Goal: Task Accomplishment & Management: Manage account settings

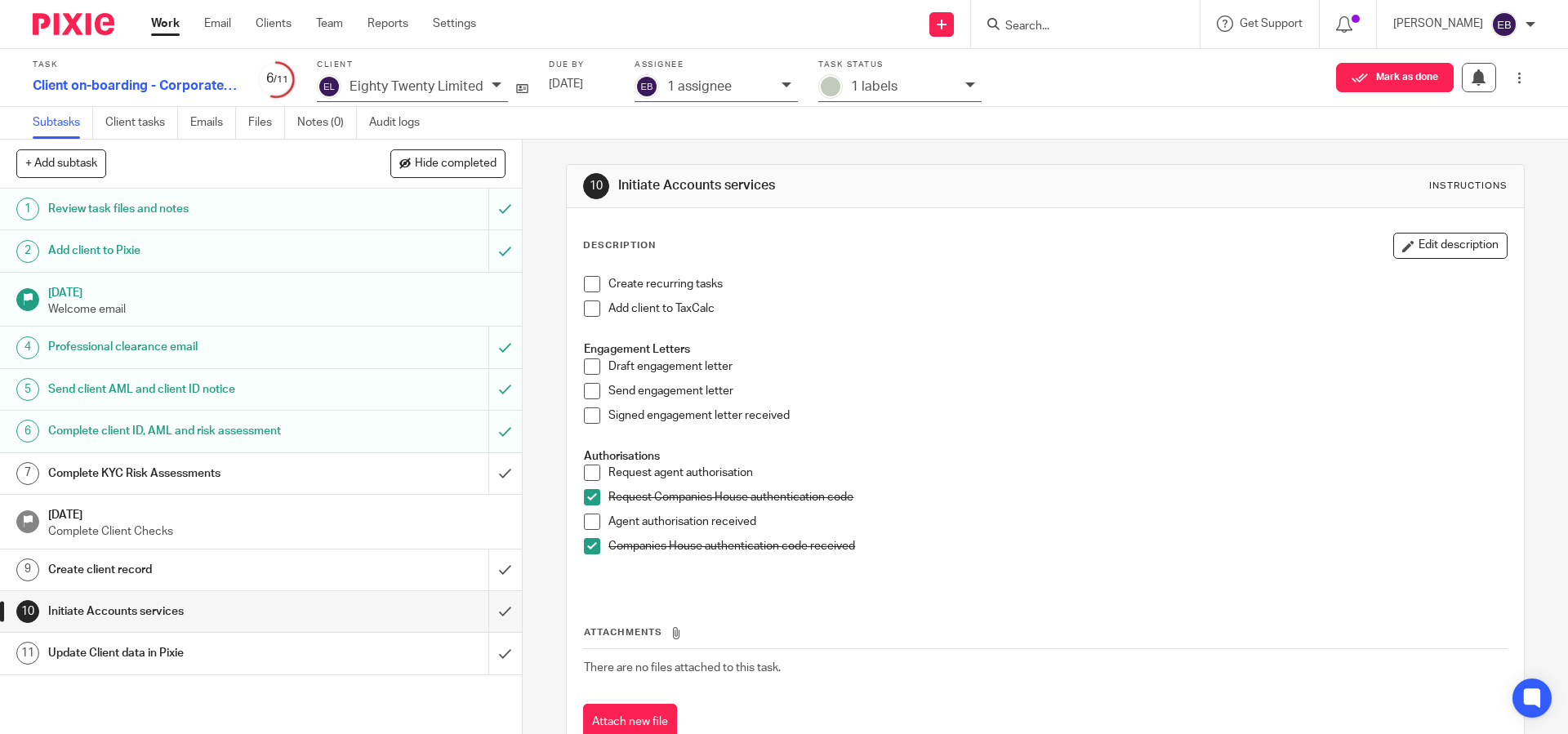
click at [1071, 21] on input "Search" at bounding box center [1077, 27] width 147 height 14
type input "Robotical"
click at [1156, 102] on div "Robotical Ltd. Dr Alexander Enoch < alexander@ robotical .io > Rob William Albe…" at bounding box center [1165, 77] width 355 height 77
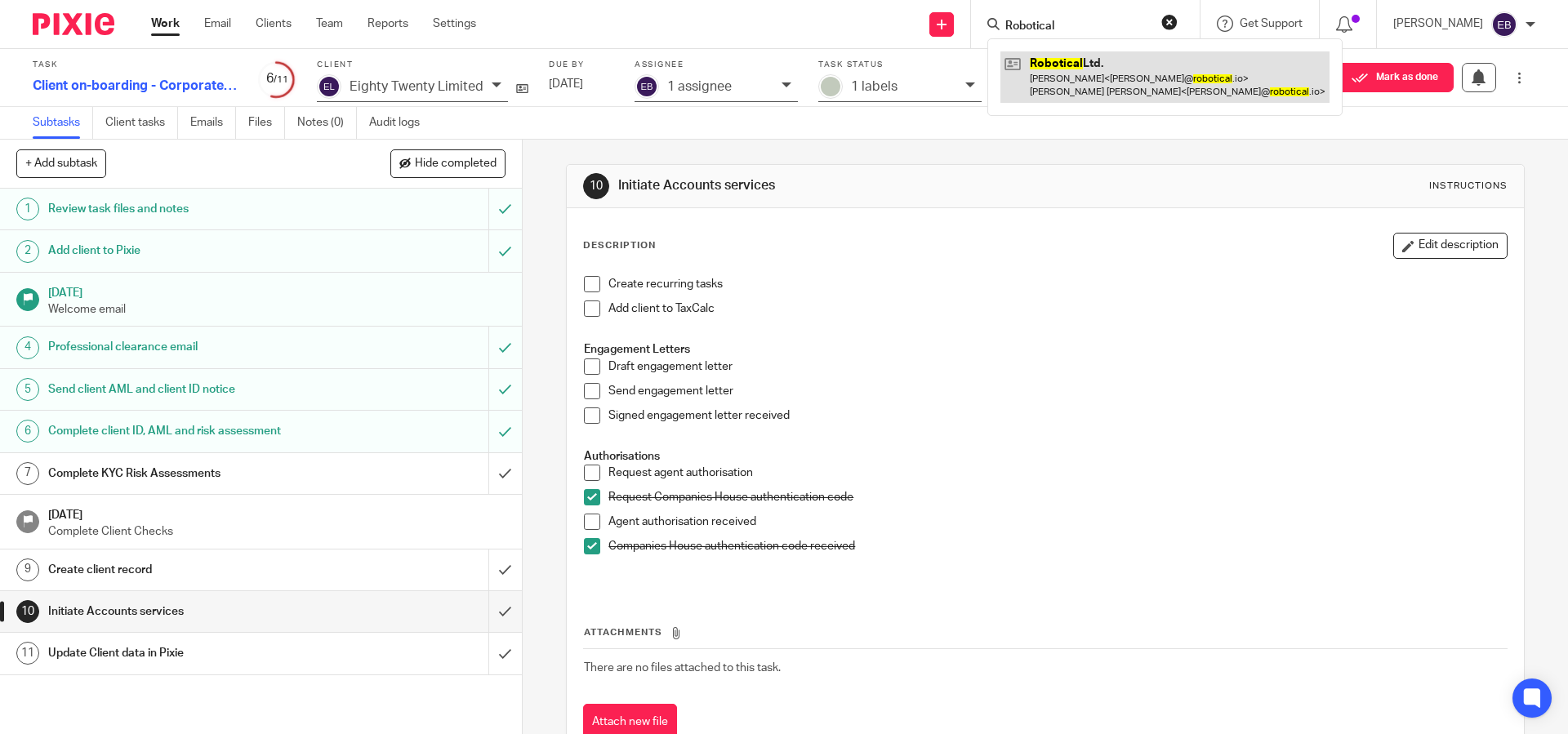
click at [1151, 95] on link at bounding box center [1165, 77] width 329 height 51
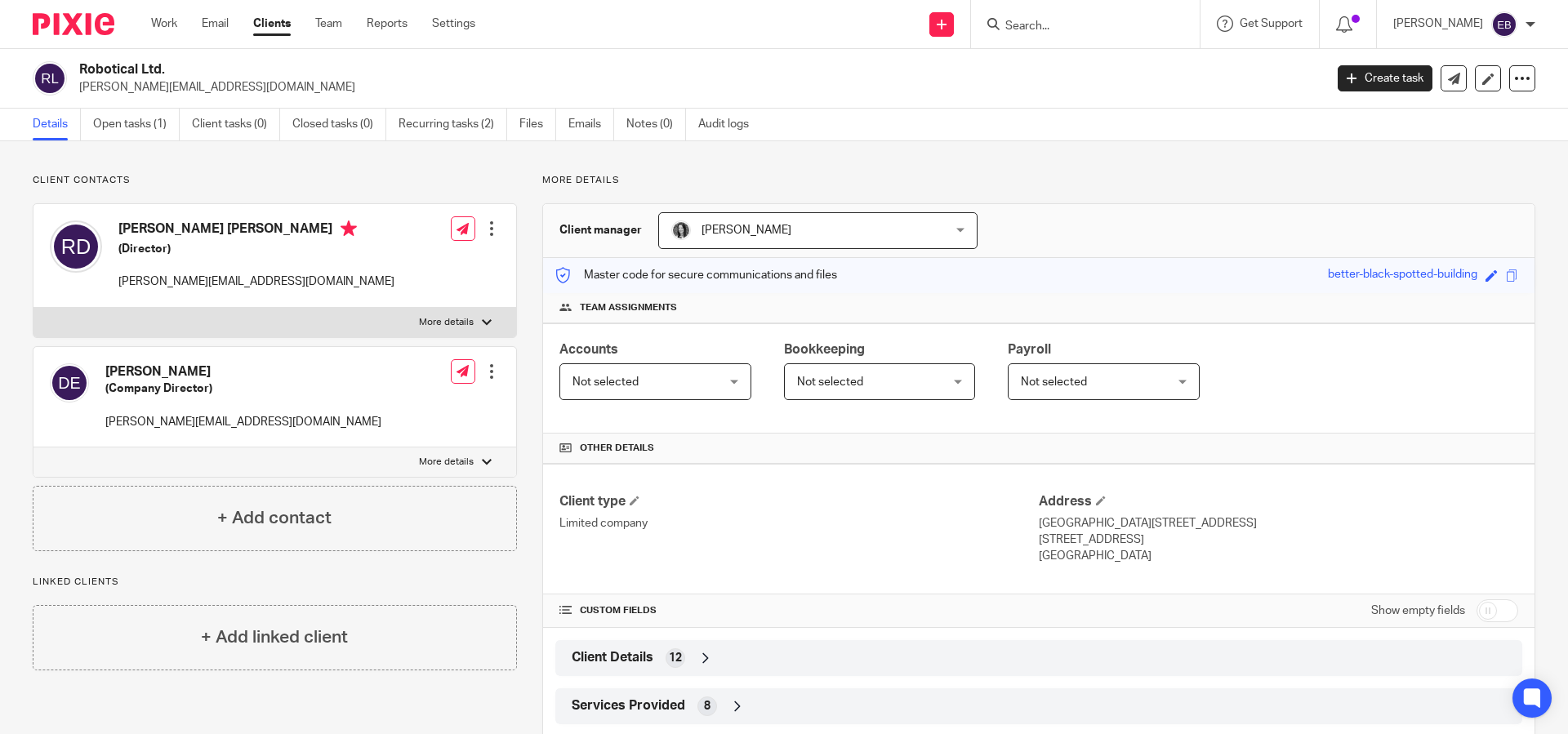
click at [644, 669] on div "Client Details 12" at bounding box center [1038, 657] width 942 height 28
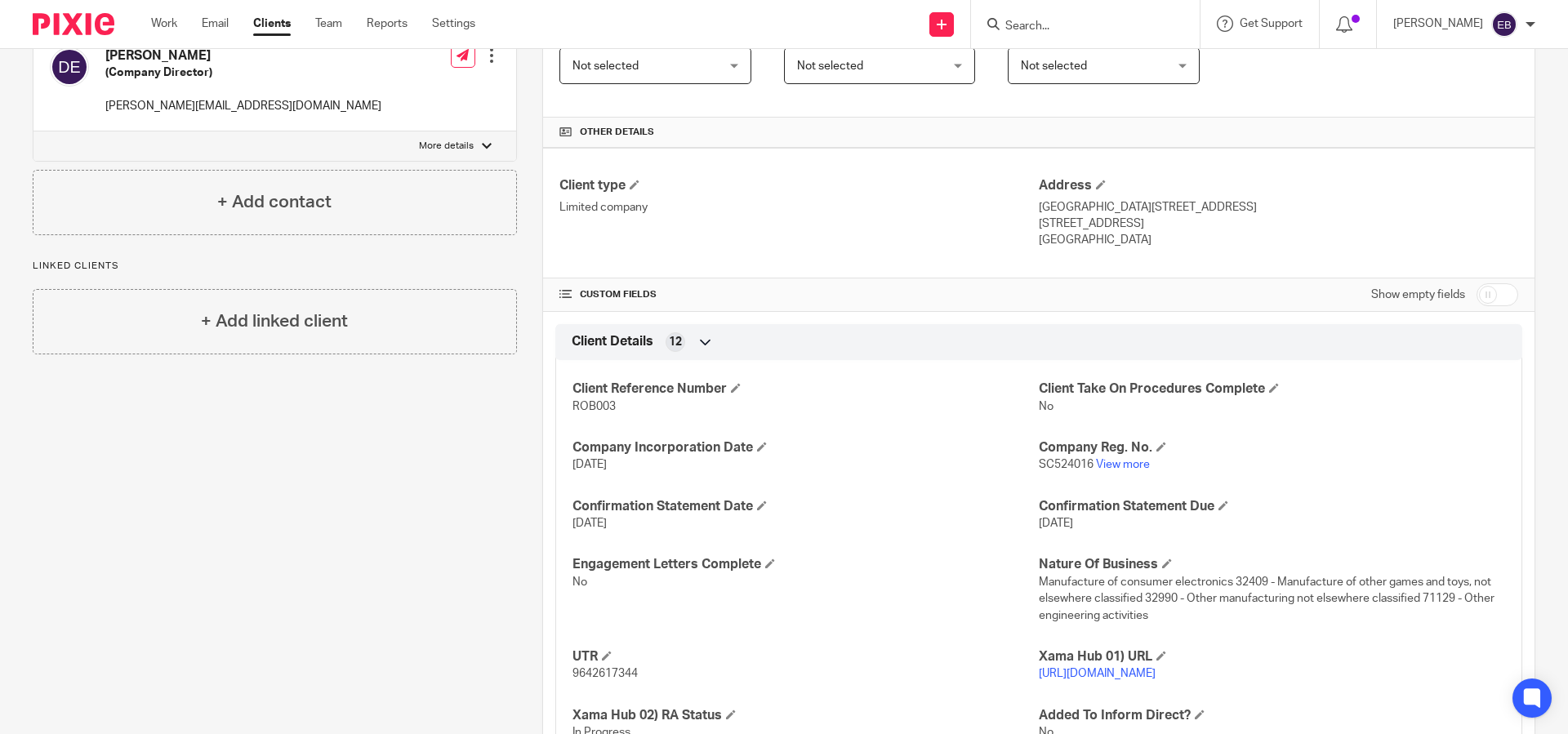
scroll to position [502, 0]
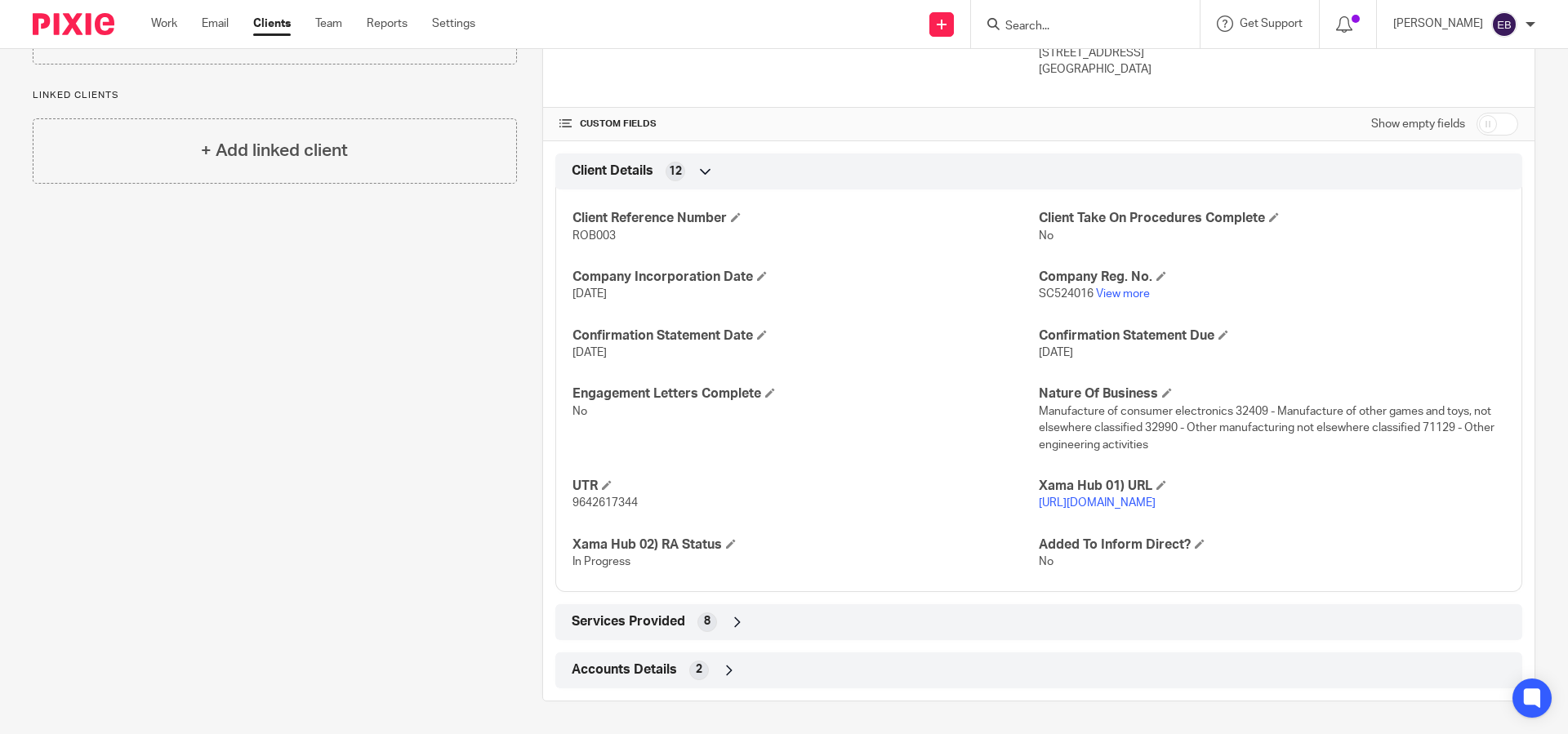
click at [624, 623] on span "Services Provided" at bounding box center [628, 621] width 114 height 17
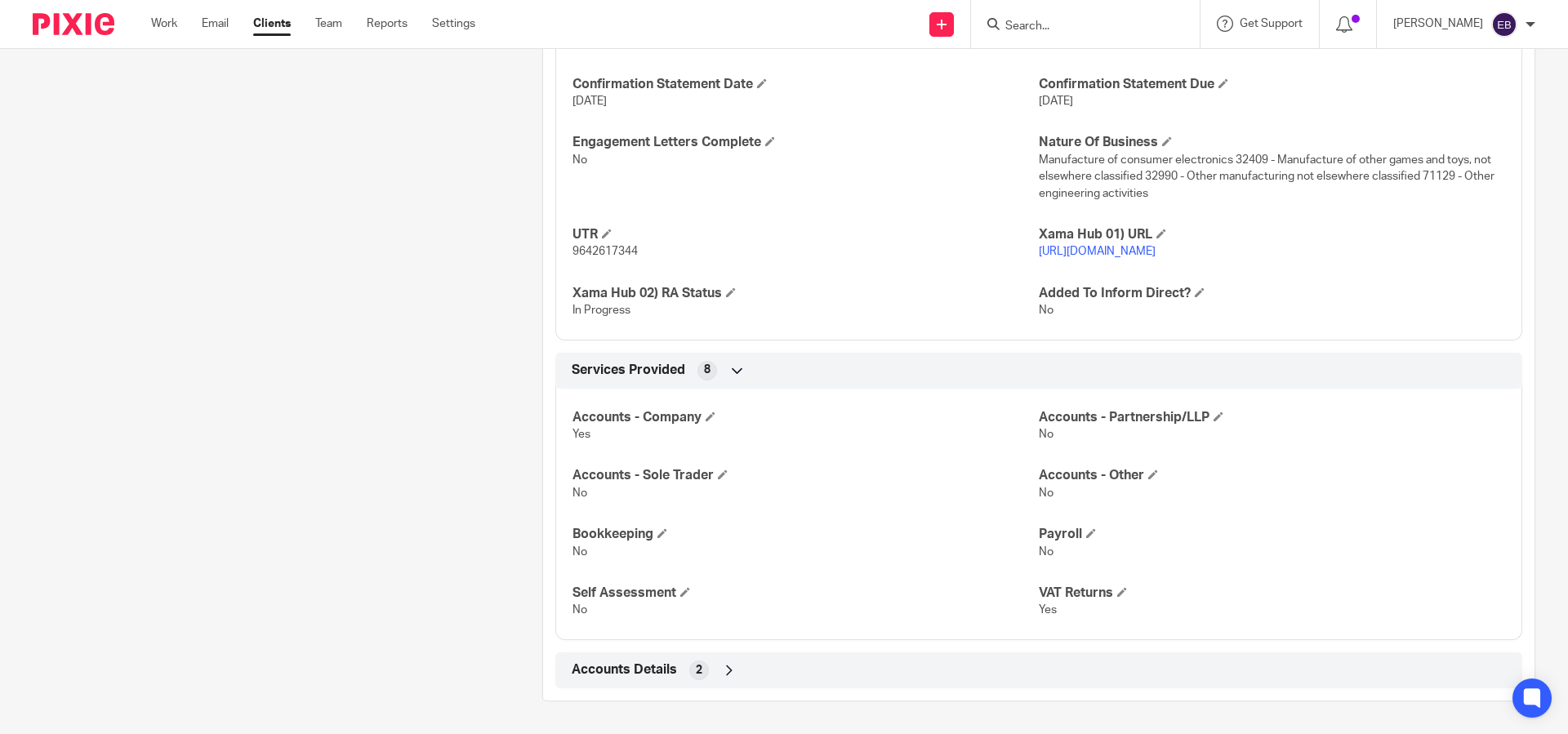
click at [598, 670] on span "Accounts Details" at bounding box center [624, 669] width 106 height 17
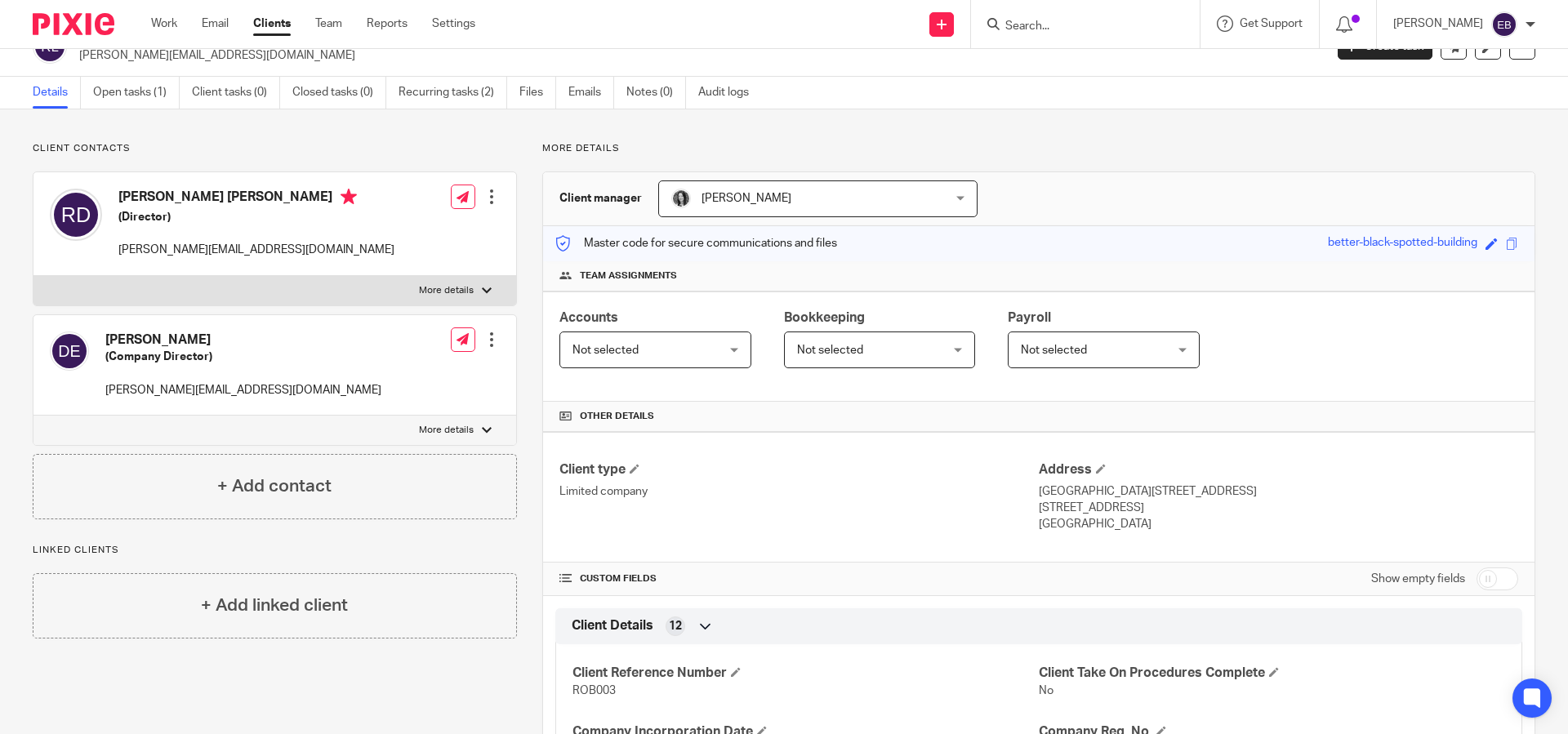
scroll to position [0, 0]
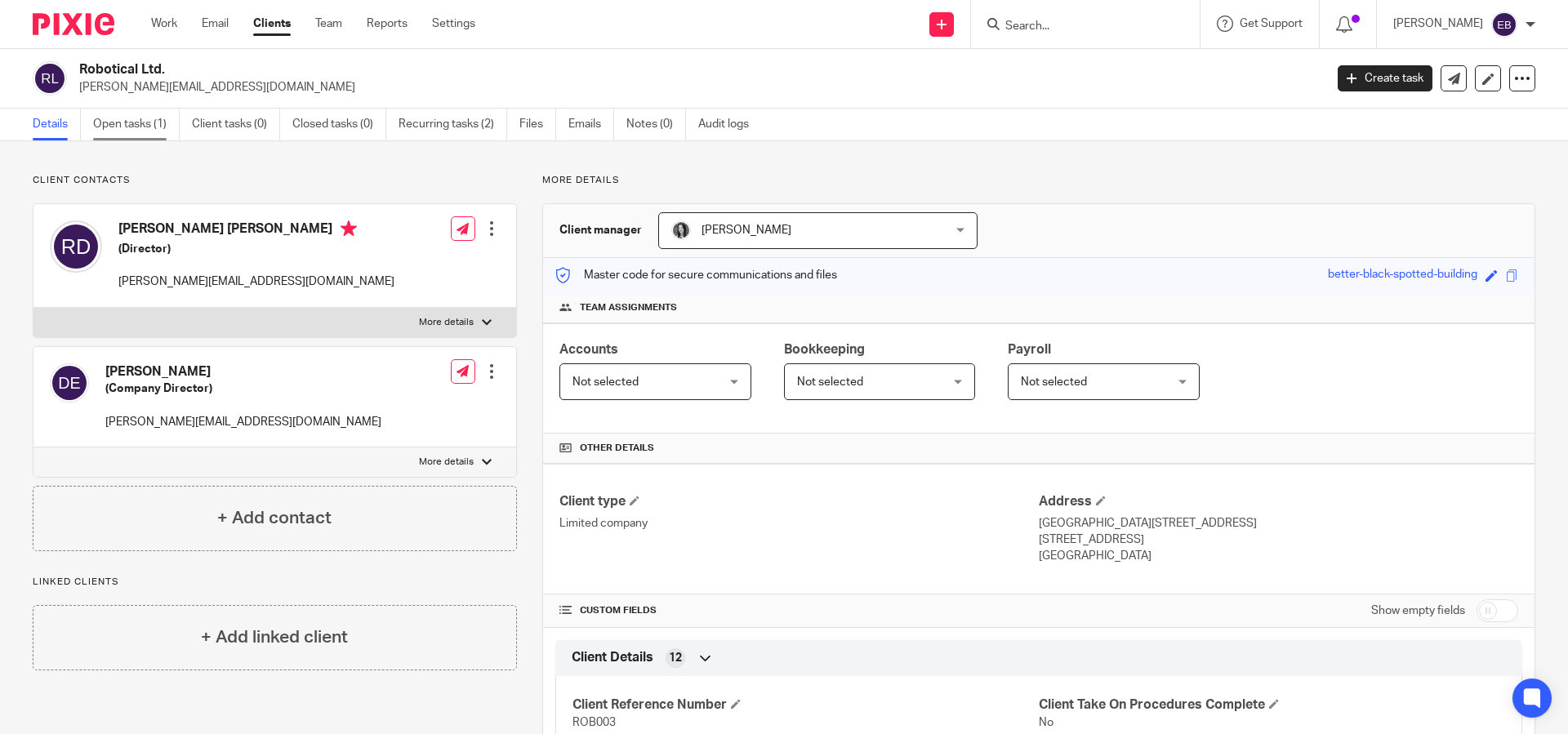
click at [144, 139] on link "Open tasks (1)" at bounding box center [136, 124] width 87 height 32
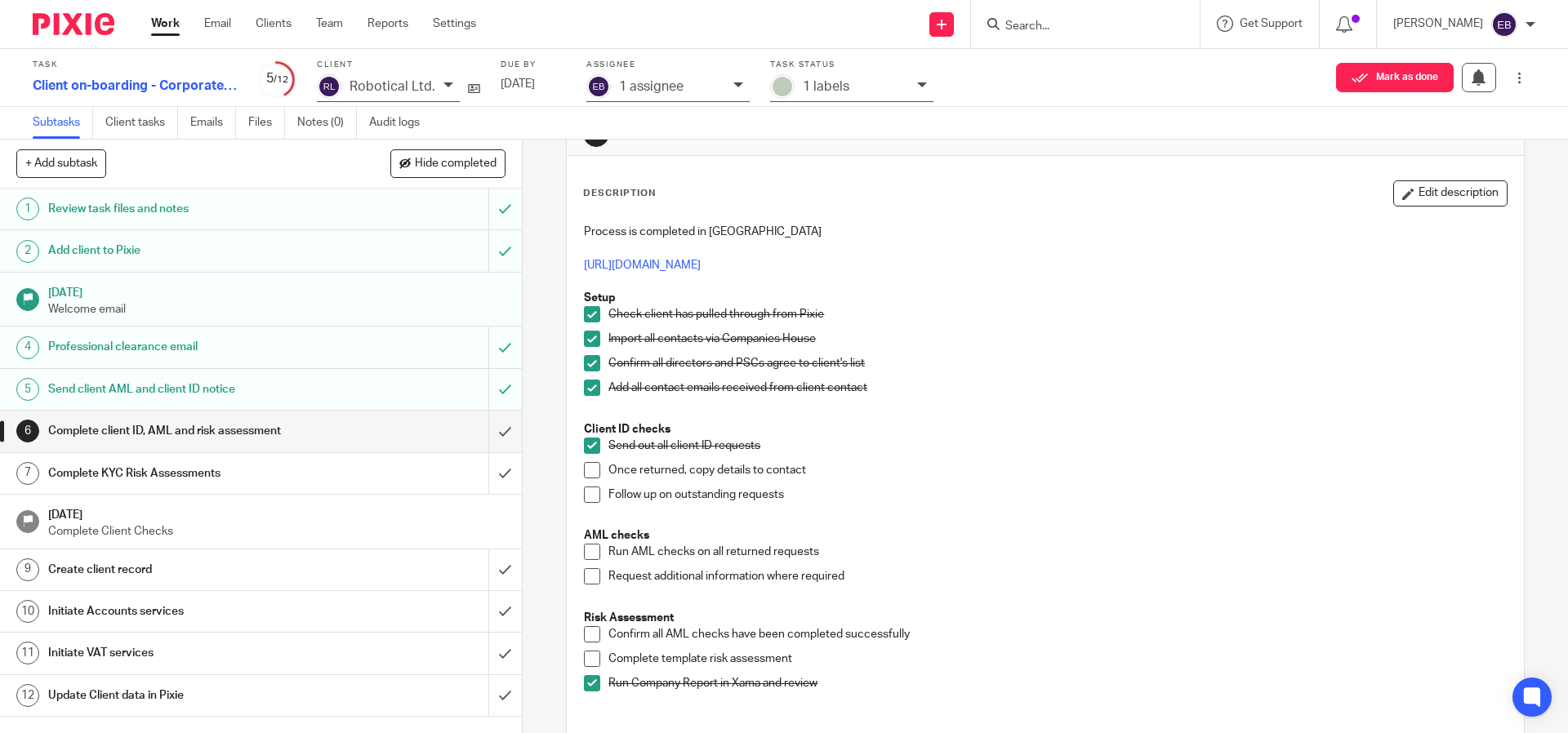
scroll to position [62, 0]
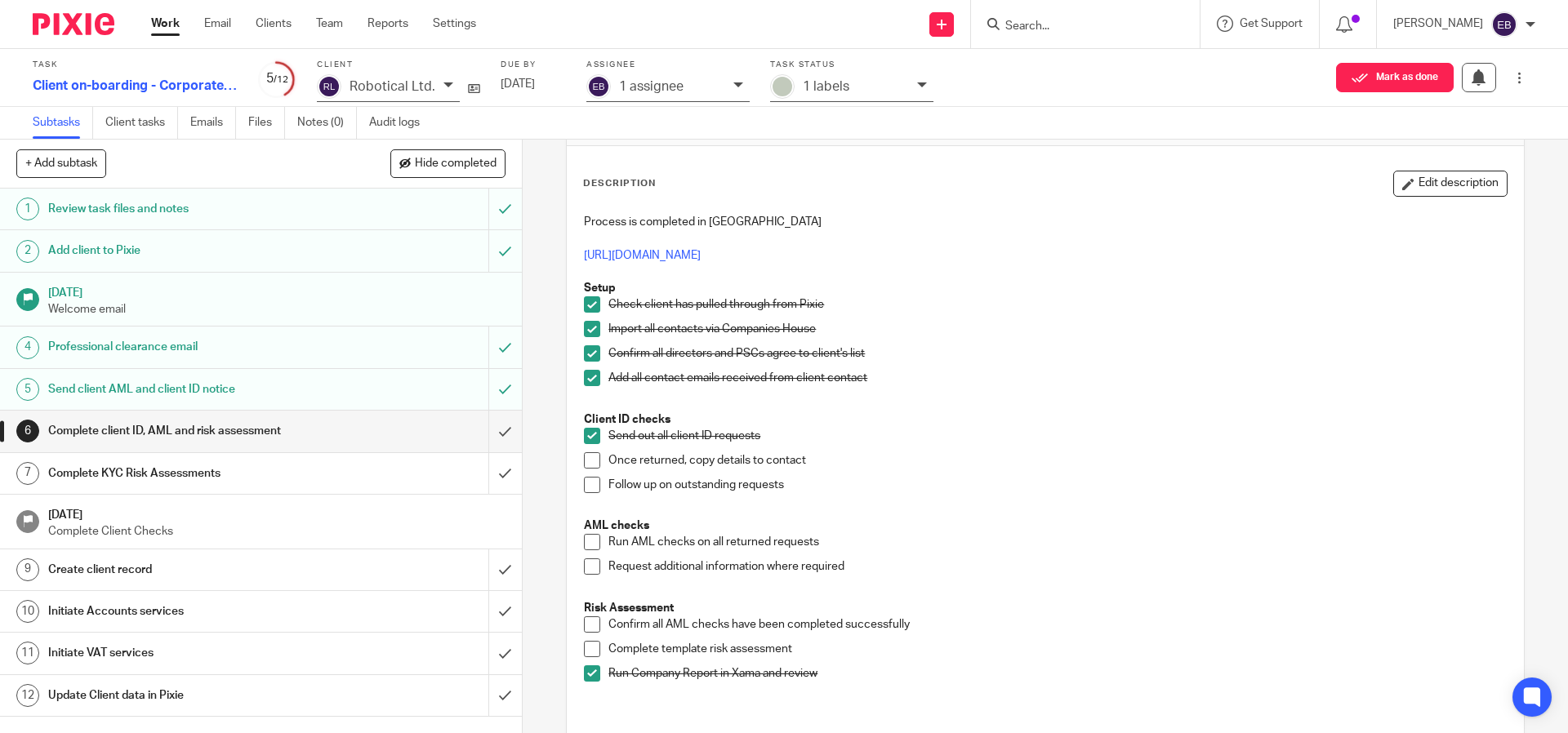
click at [586, 466] on span at bounding box center [592, 460] width 16 height 16
click at [595, 487] on li "Follow up on outstanding requests" at bounding box center [1045, 488] width 922 height 24
click at [594, 483] on span at bounding box center [592, 484] width 16 height 16
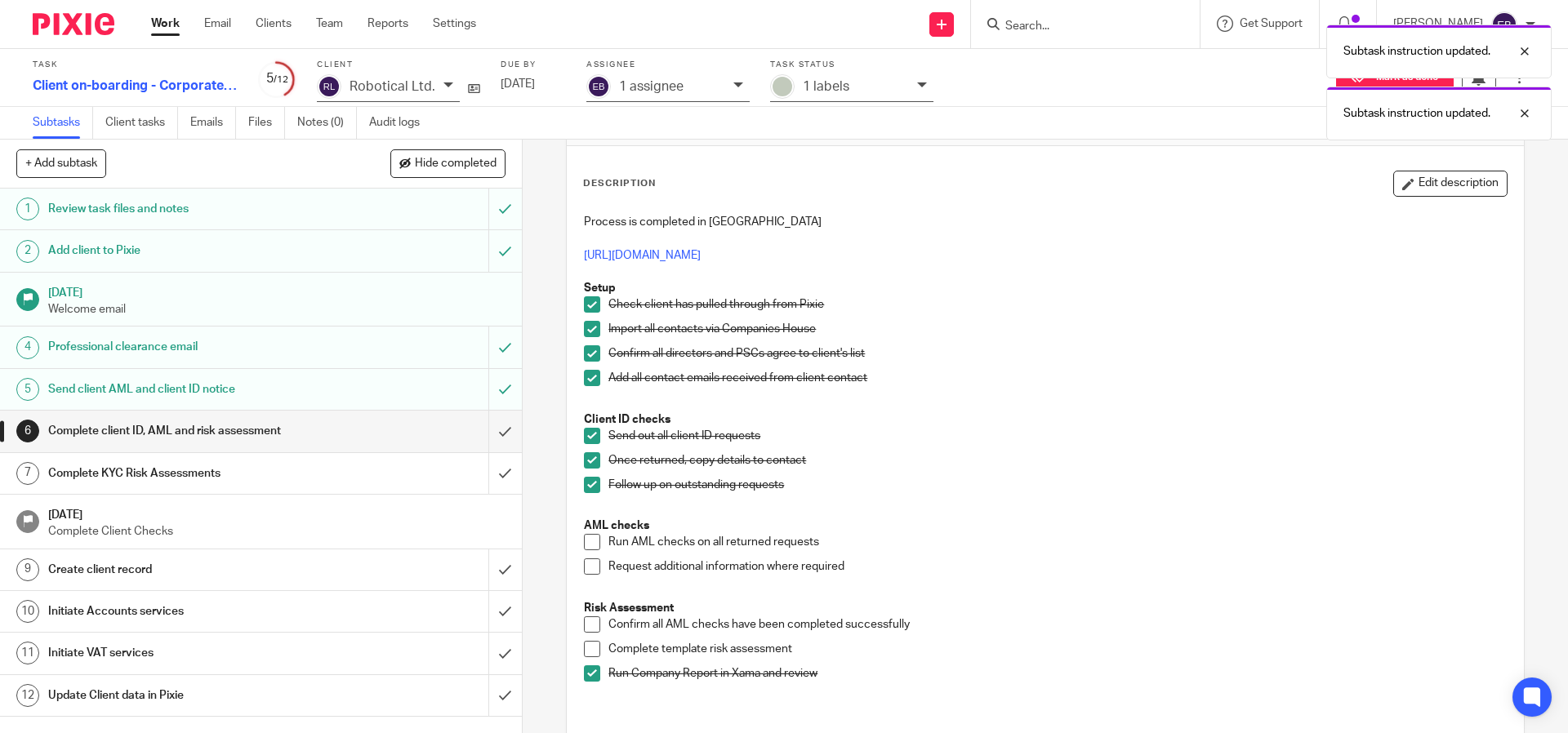
click at [590, 545] on span at bounding box center [592, 542] width 16 height 16
click at [595, 648] on li "Complete template risk assessment" at bounding box center [1045, 653] width 922 height 24
click at [590, 646] on span at bounding box center [592, 649] width 16 height 16
click at [277, 585] on link "9 Create client record" at bounding box center [244, 569] width 488 height 41
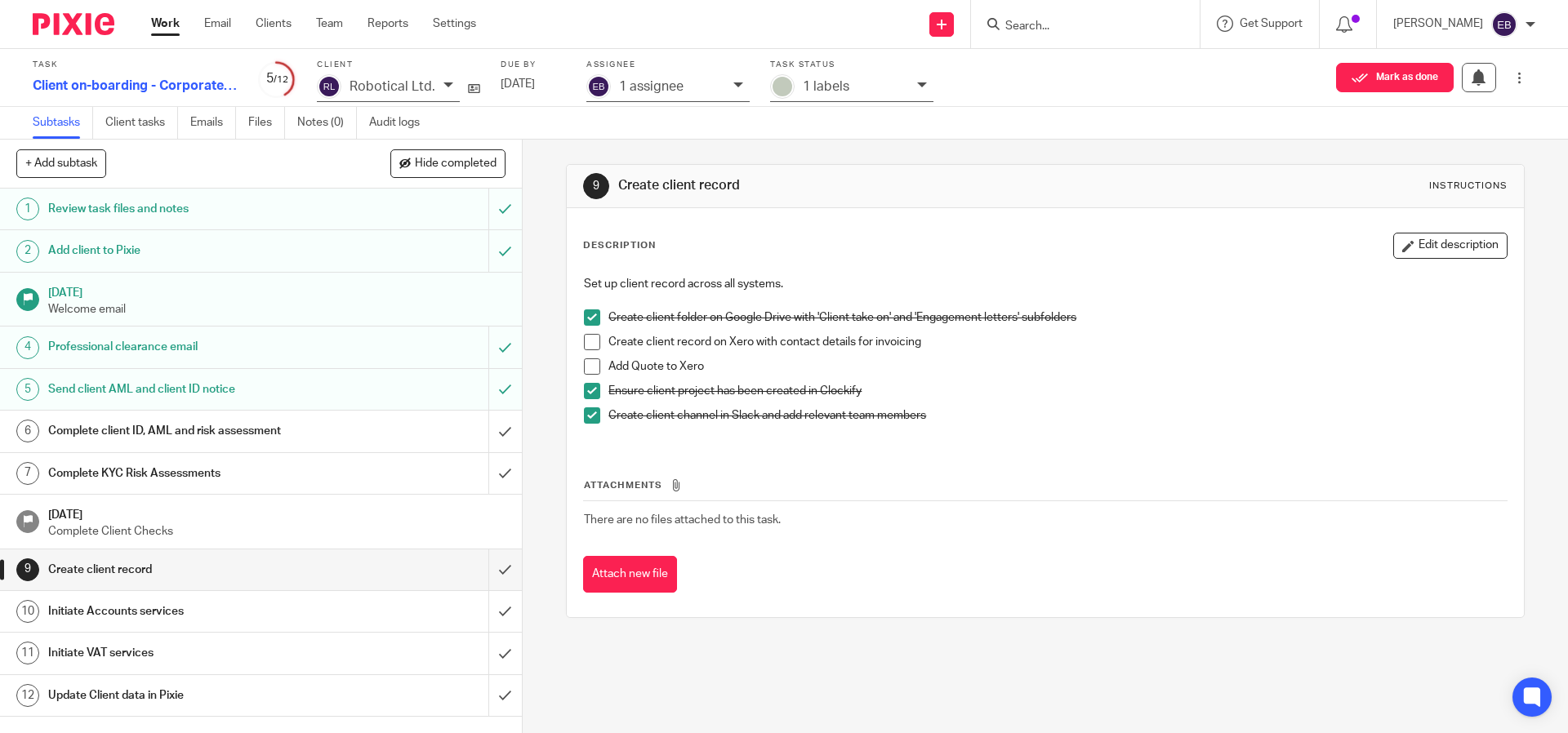
click at [284, 627] on link "10 Initiate Accounts services" at bounding box center [244, 611] width 488 height 41
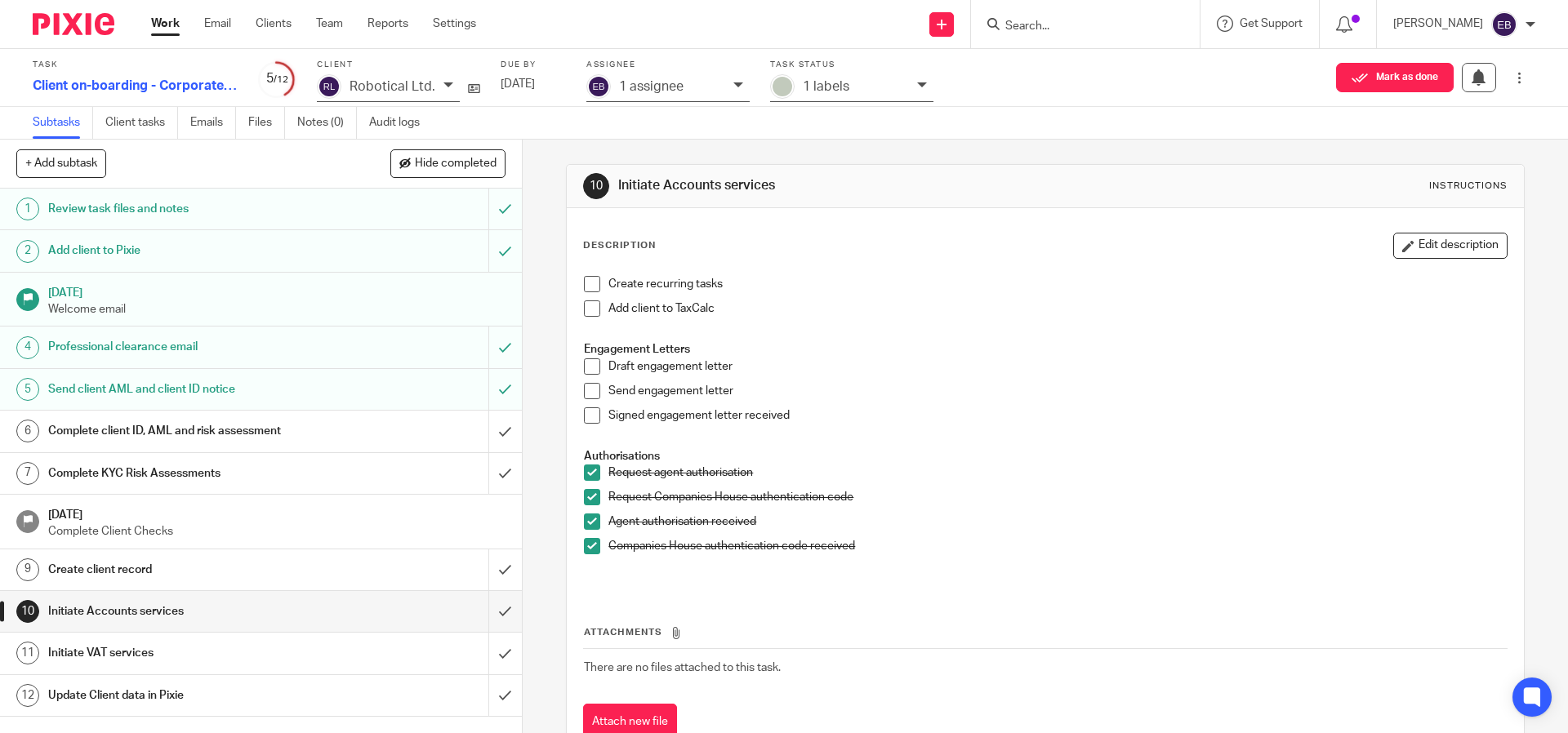
click at [288, 660] on h1 "Initiate VAT services" at bounding box center [190, 653] width 283 height 24
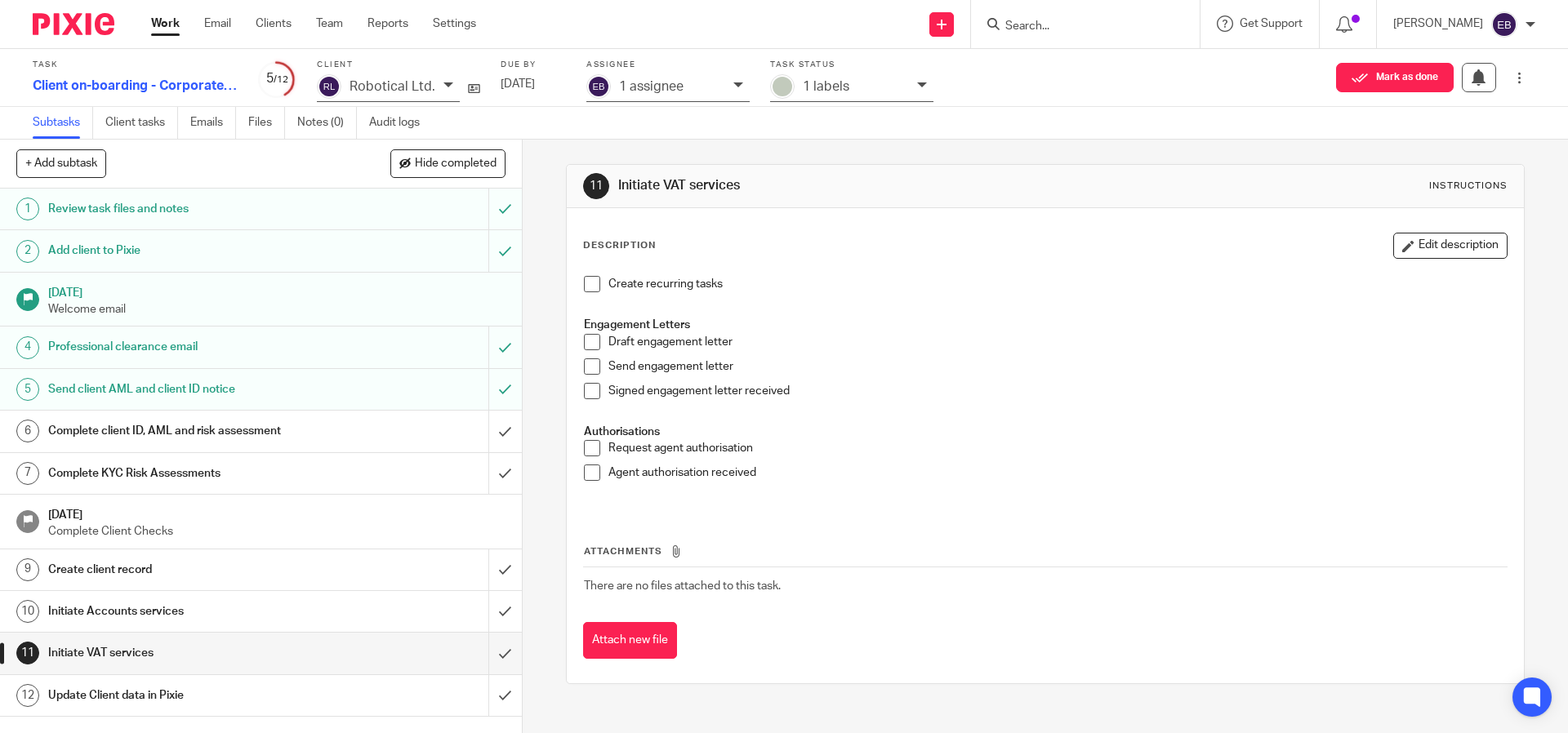
click at [187, 212] on h1 "Review task files and notes" at bounding box center [190, 208] width 283 height 24
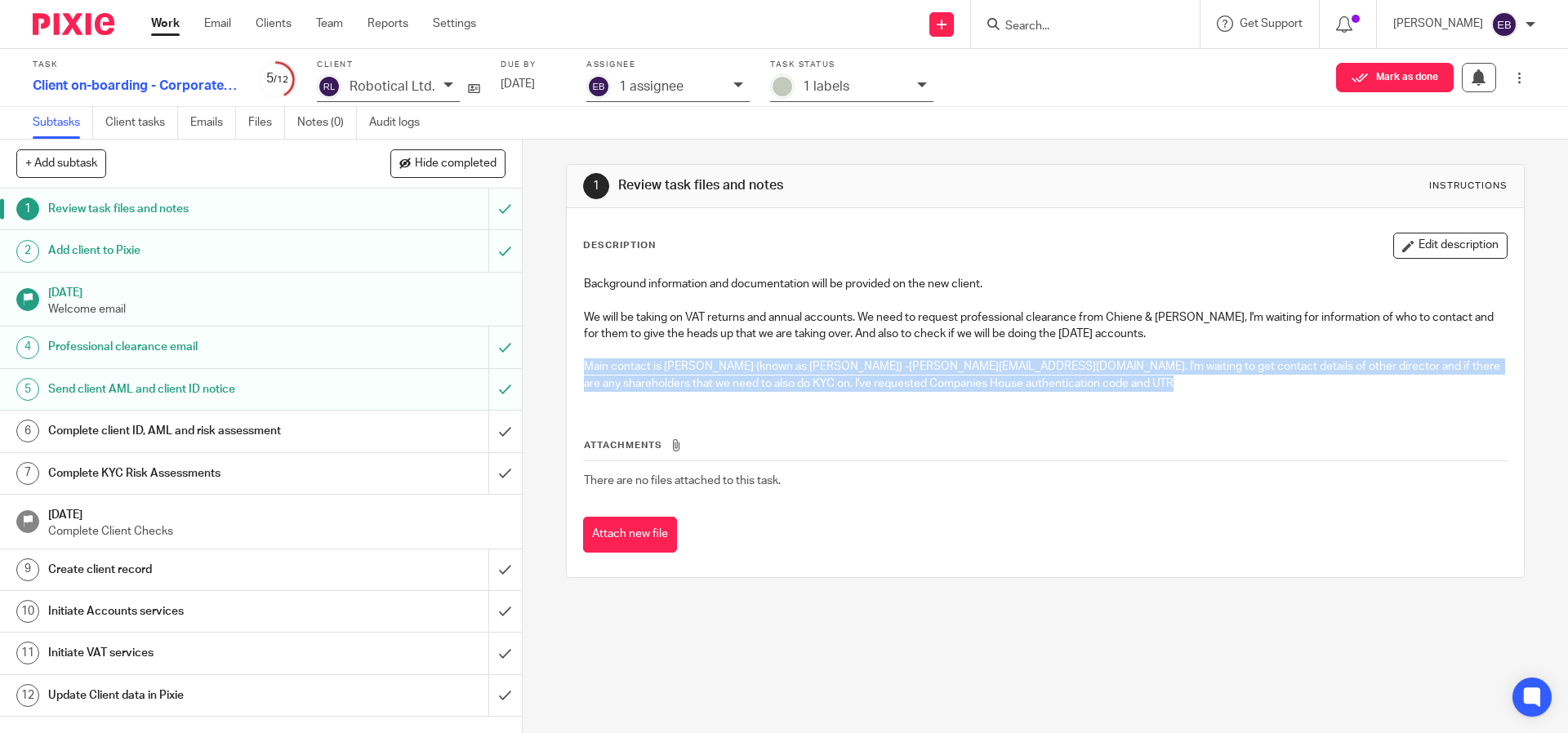
drag, startPoint x: 577, startPoint y: 364, endPoint x: 1021, endPoint y: 431, distance: 449.0
click at [1021, 431] on div "Description Edit description Background information and documentation will be p…" at bounding box center [1045, 392] width 923 height 320
click at [1025, 425] on div "Attachments There are no files attached to this task. Attach new file" at bounding box center [1045, 479] width 923 height 148
drag, startPoint x: 1010, startPoint y: 388, endPoint x: 589, endPoint y: 365, distance: 421.6
click at [589, 365] on p "Main contact is Alexander Enoch (known as Sandy) - alexander@robotical.io . I'm…" at bounding box center [1045, 375] width 922 height 33
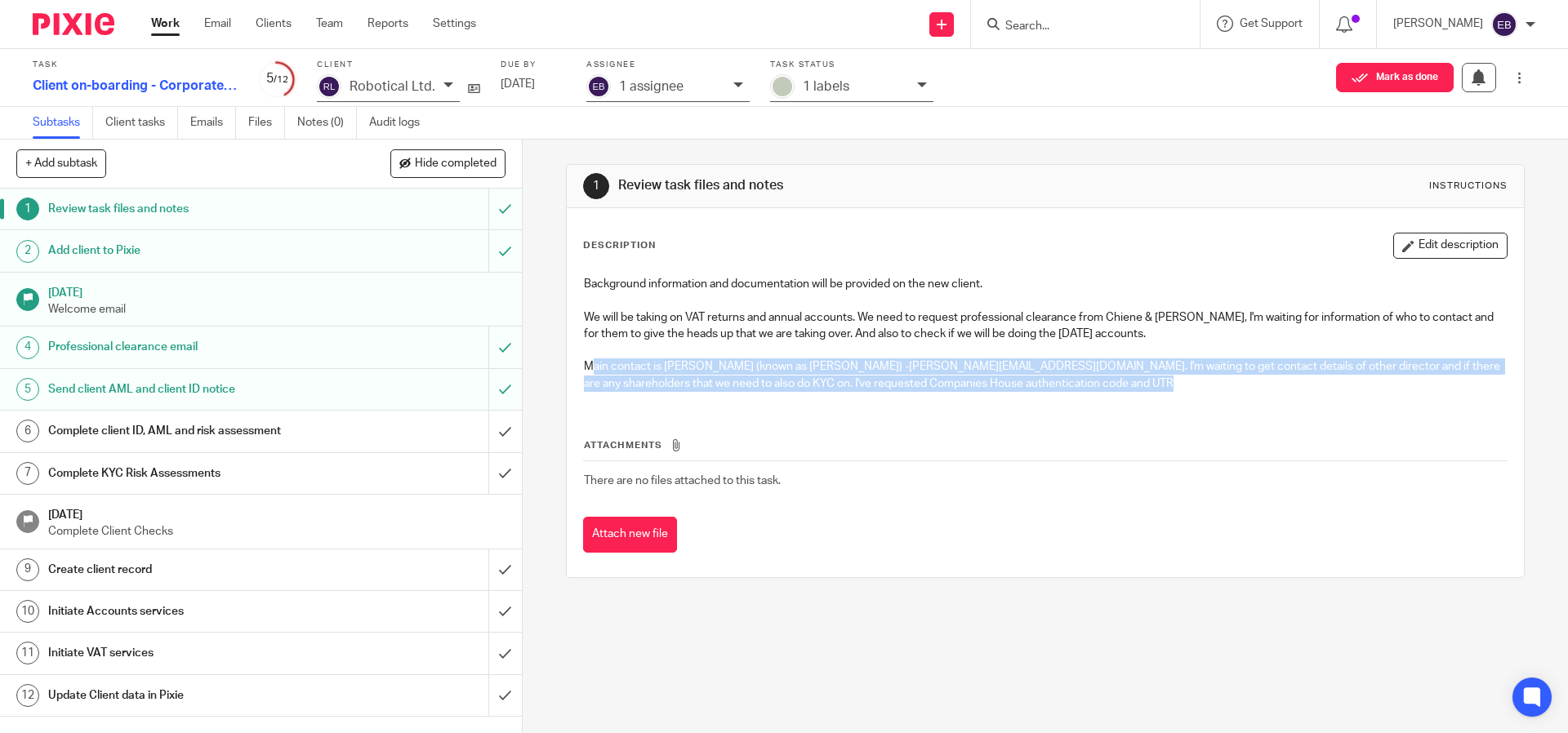
click at [1137, 398] on div "Background information and documentation will be provided on the new client. We…" at bounding box center [1045, 335] width 938 height 136
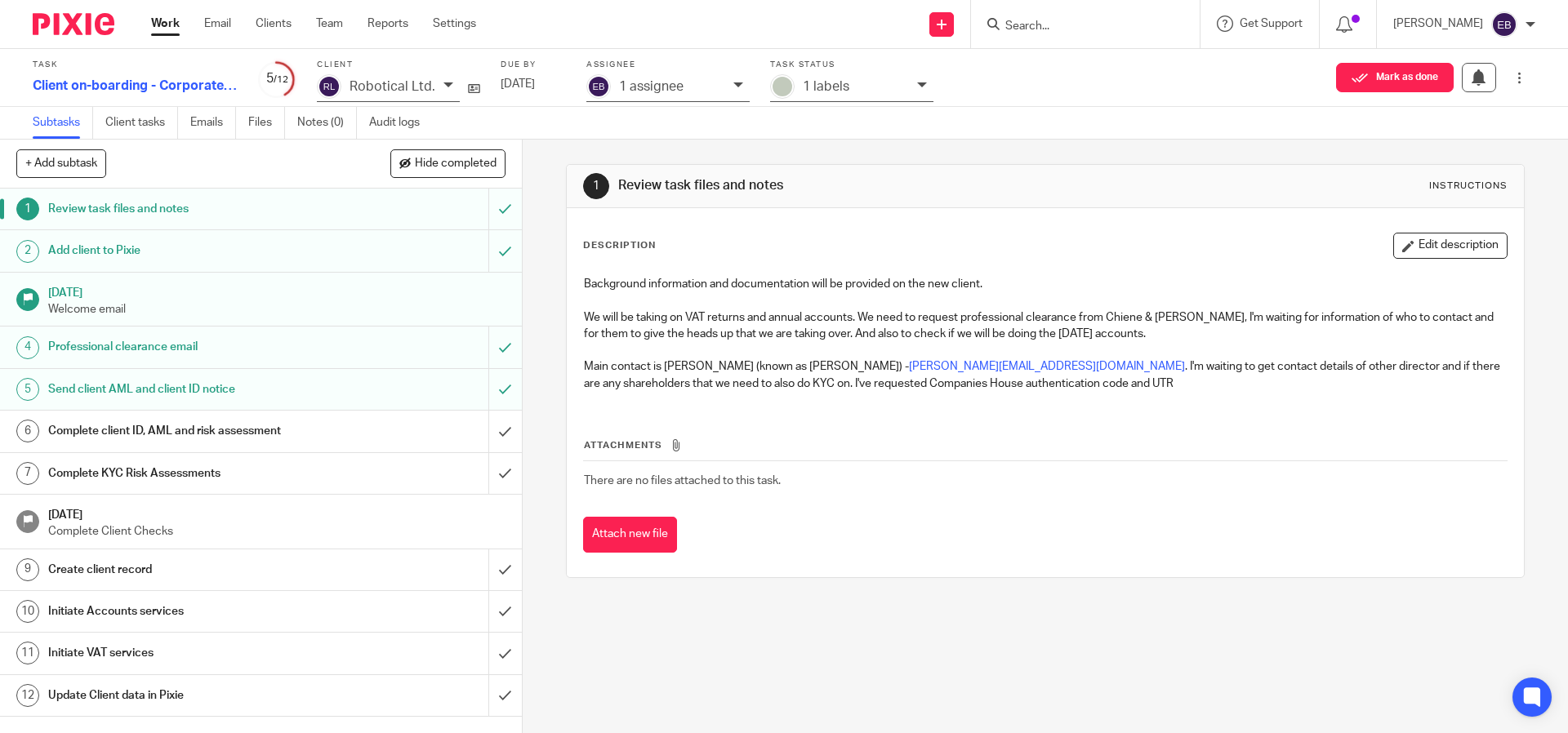
click at [223, 592] on link "10 Initiate Accounts services" at bounding box center [244, 611] width 488 height 41
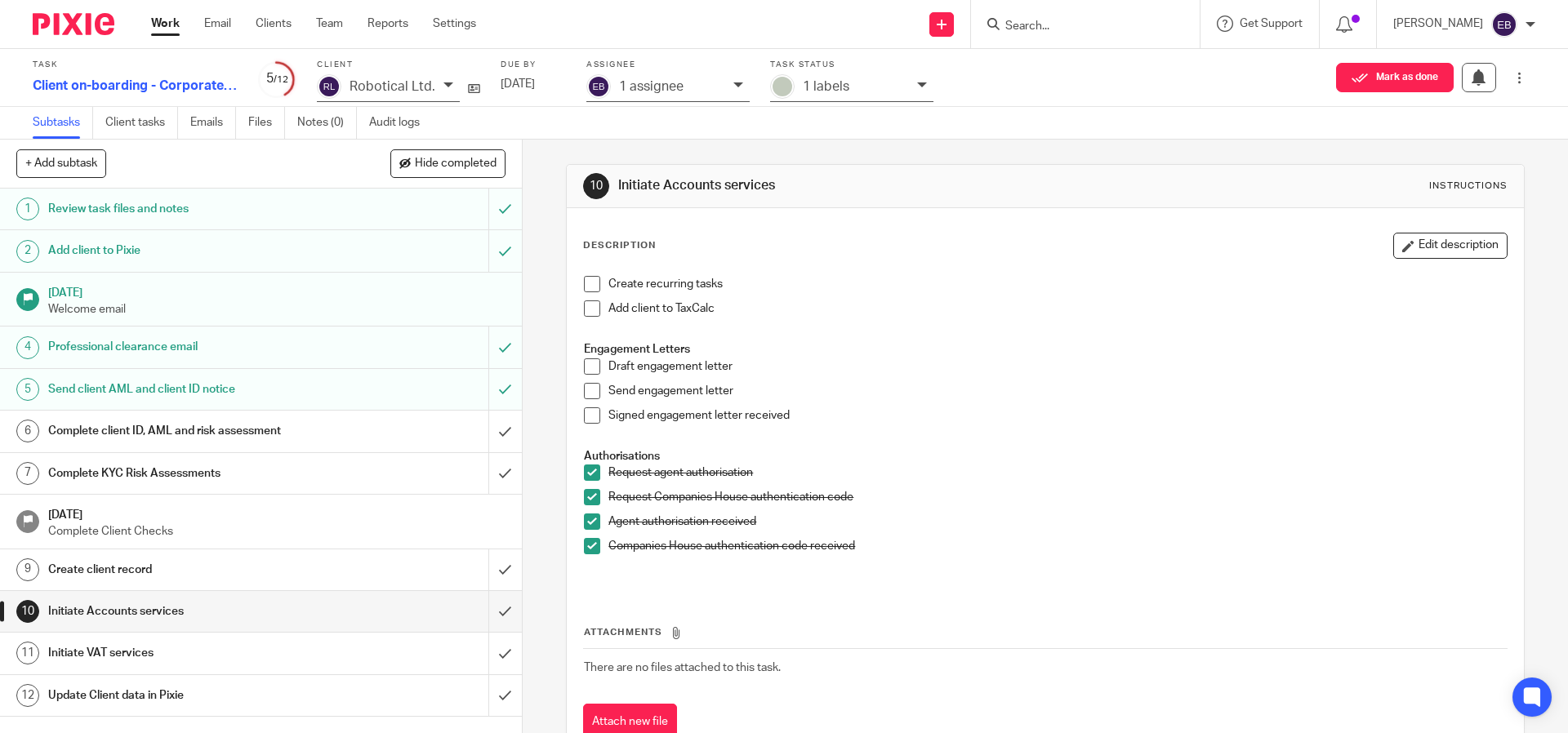
click at [225, 649] on h1 "Initiate VAT services" at bounding box center [190, 653] width 283 height 24
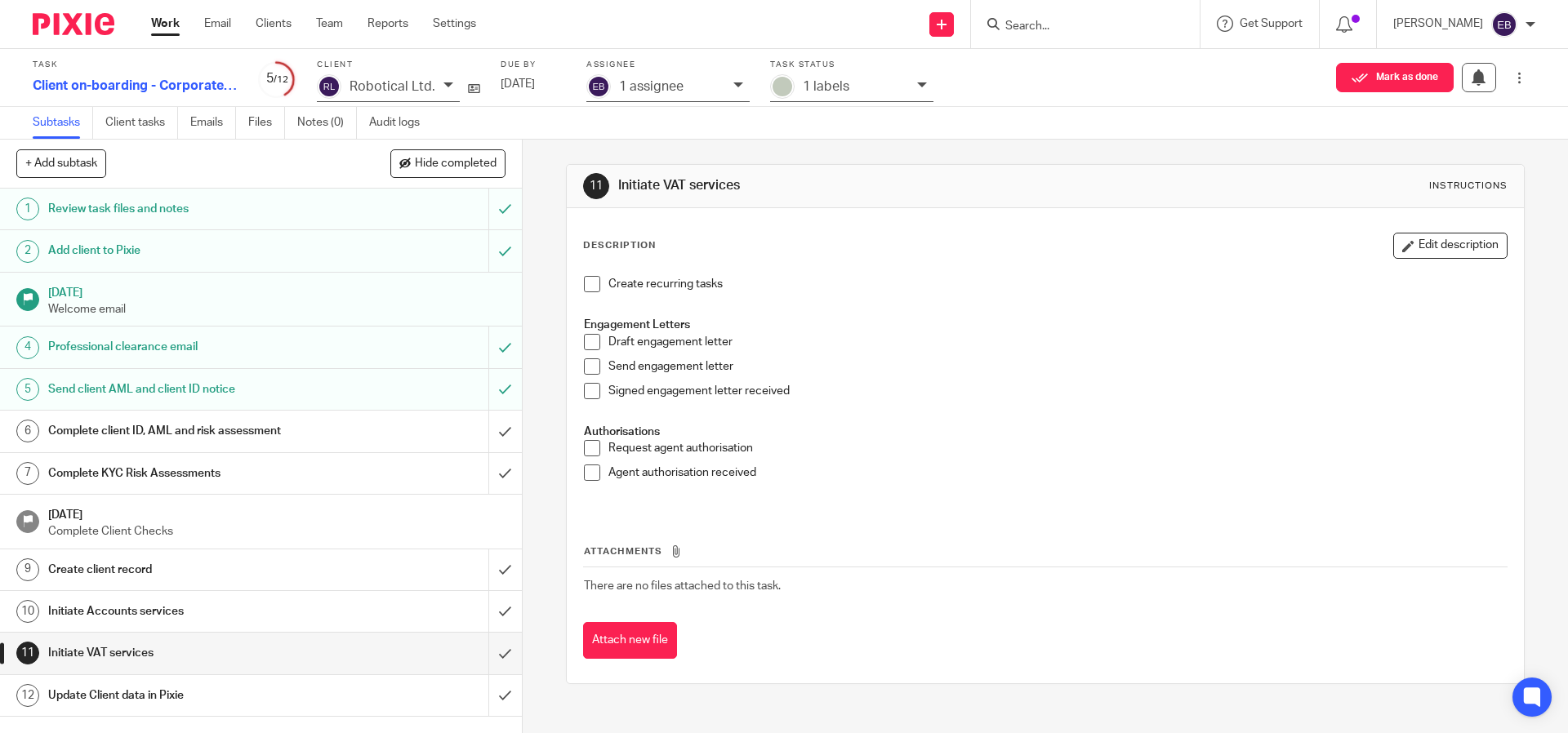
click at [380, 89] on p "Robotical Ltd." at bounding box center [393, 87] width 86 height 14
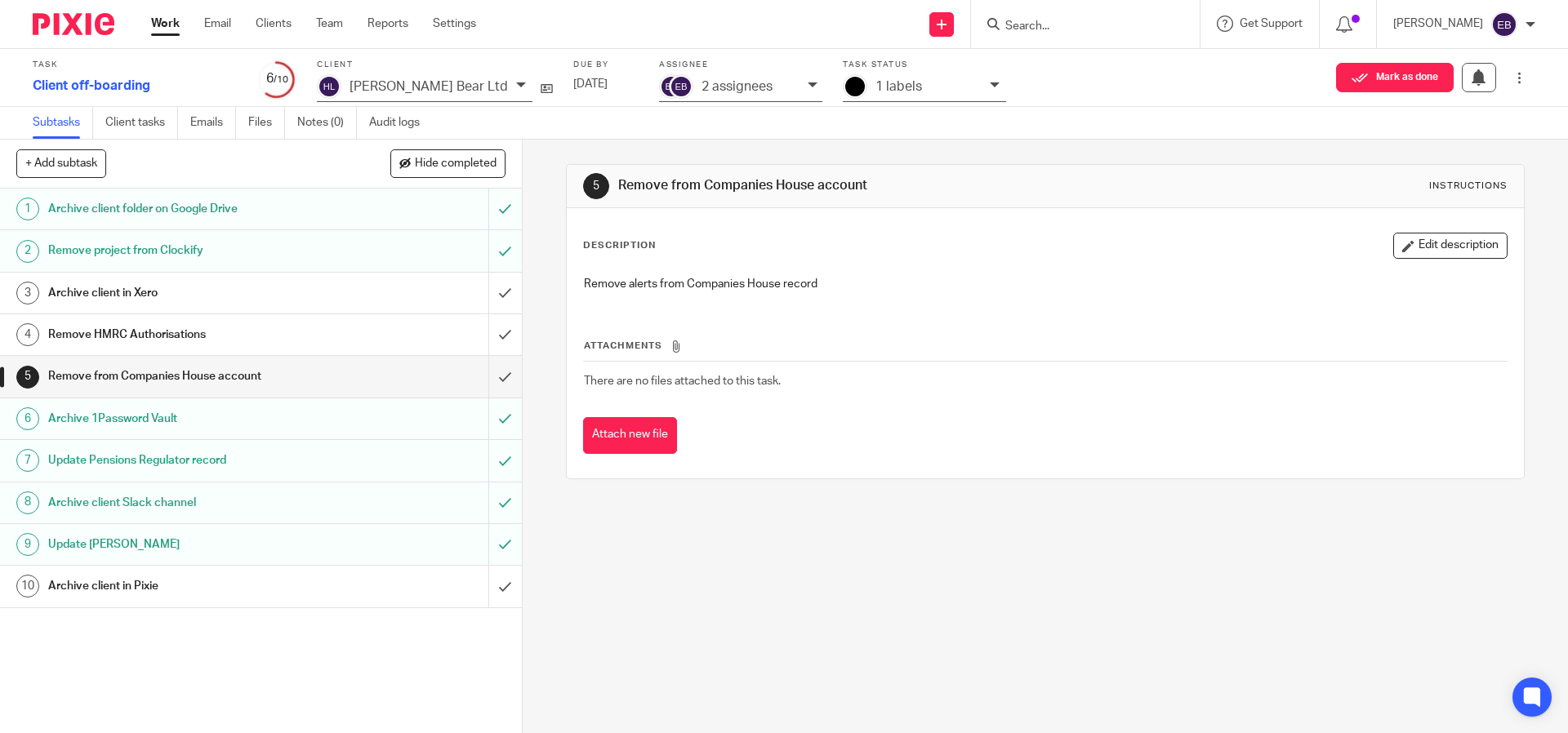
click at [209, 340] on h1 "Remove HMRC Authorisations" at bounding box center [190, 334] width 283 height 24
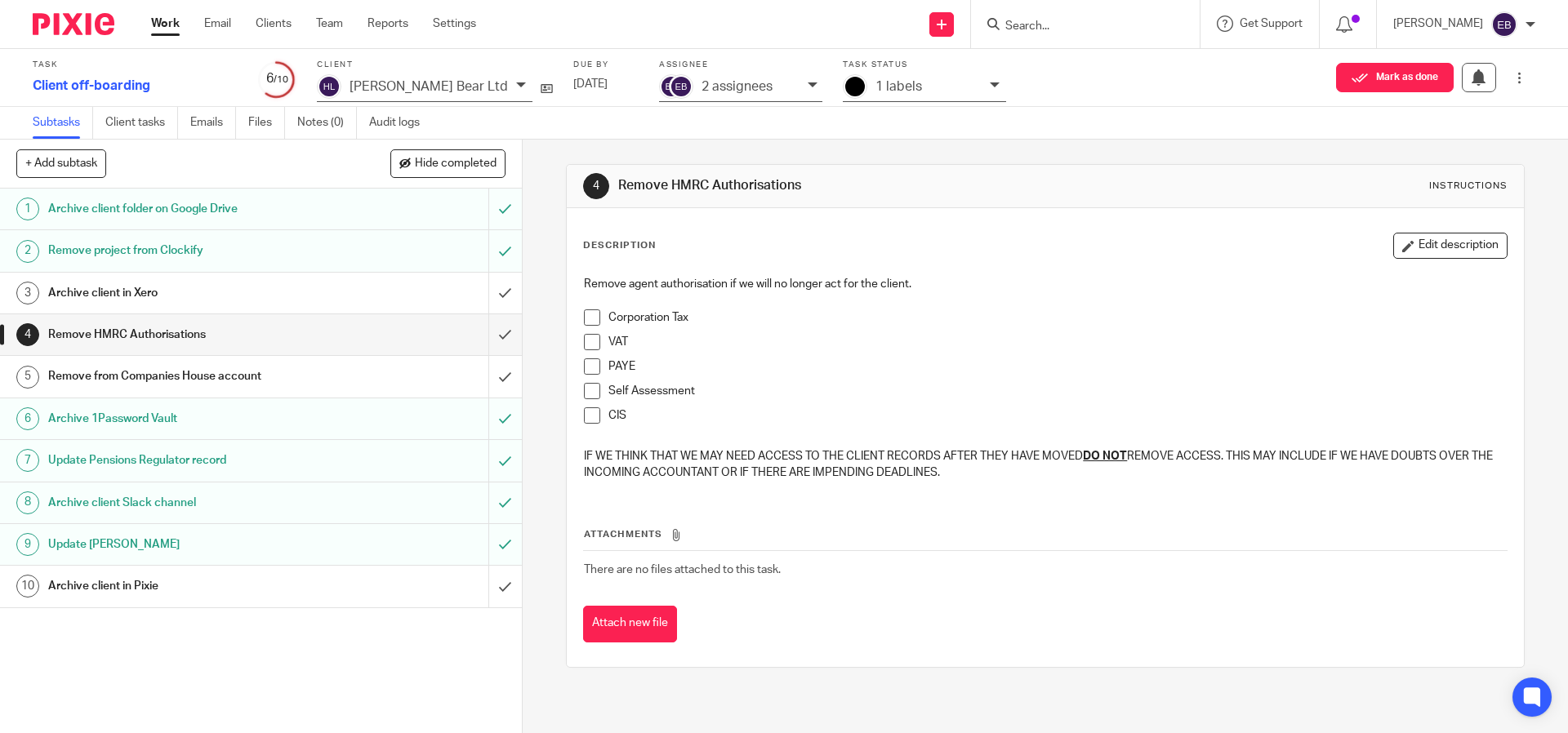
click at [174, 23] on link "Work" at bounding box center [165, 23] width 29 height 16
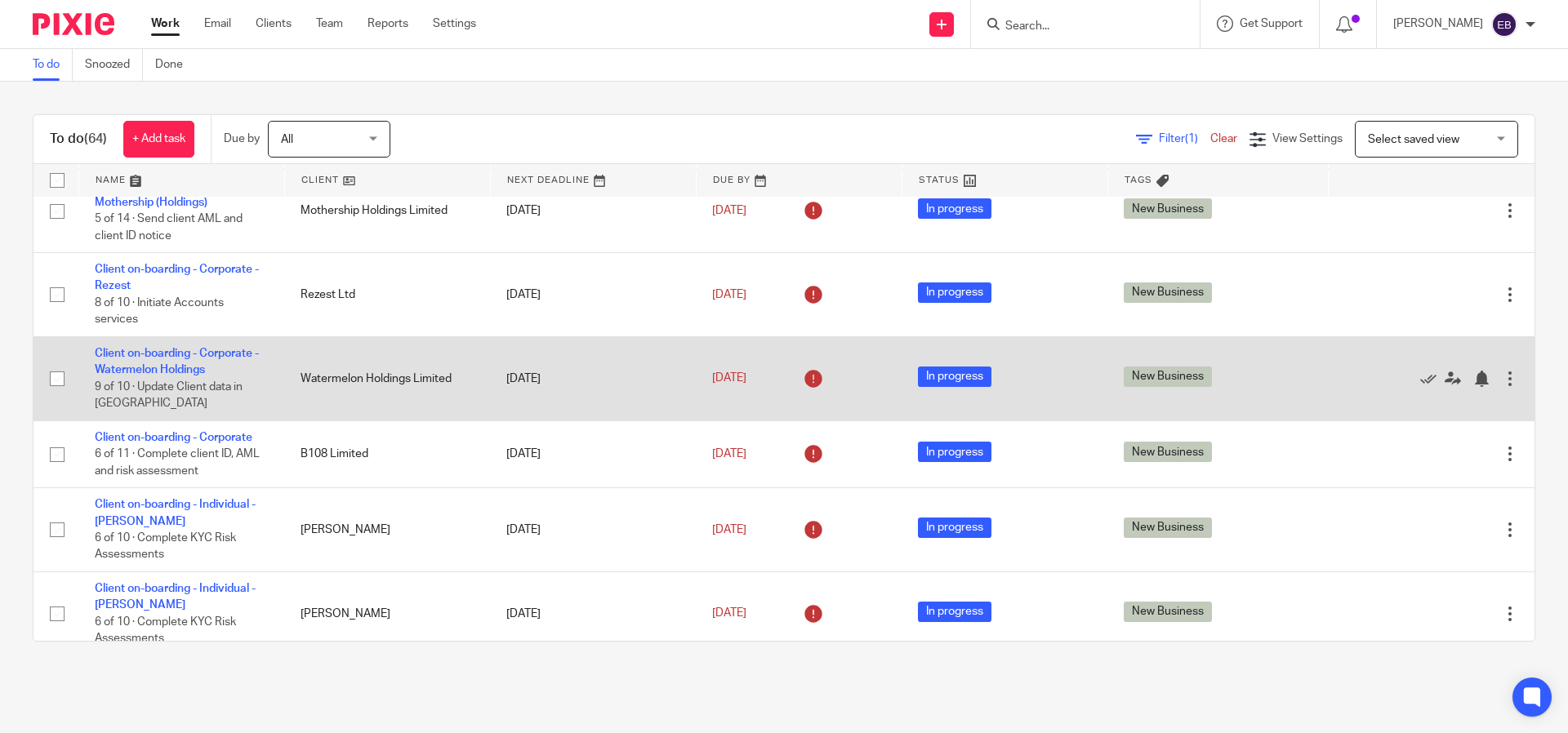
scroll to position [603, 0]
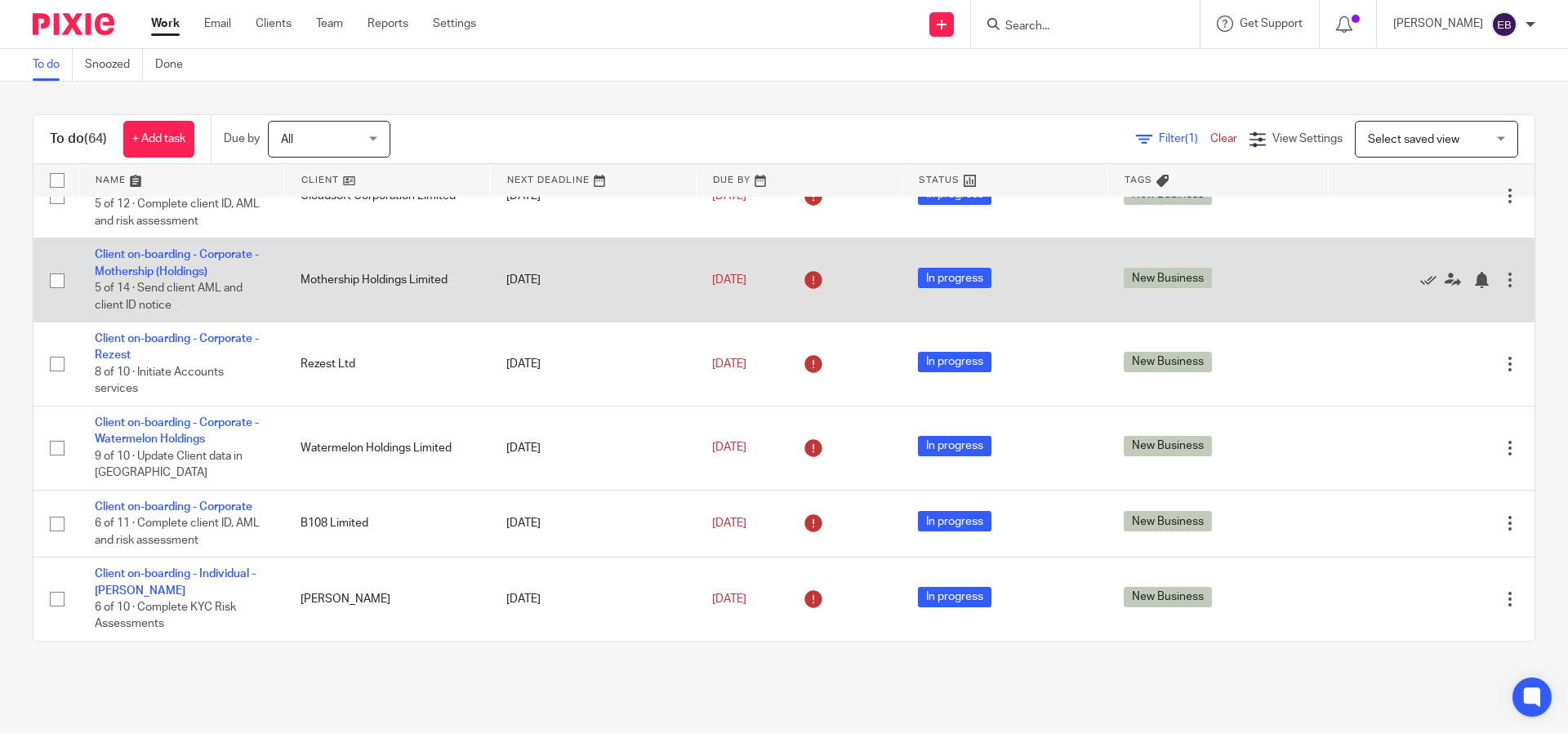
click at [367, 299] on td "Mothership Holdings Limited" at bounding box center [387, 281] width 206 height 84
click at [365, 291] on td "Mothership Holdings Limited" at bounding box center [387, 281] width 206 height 84
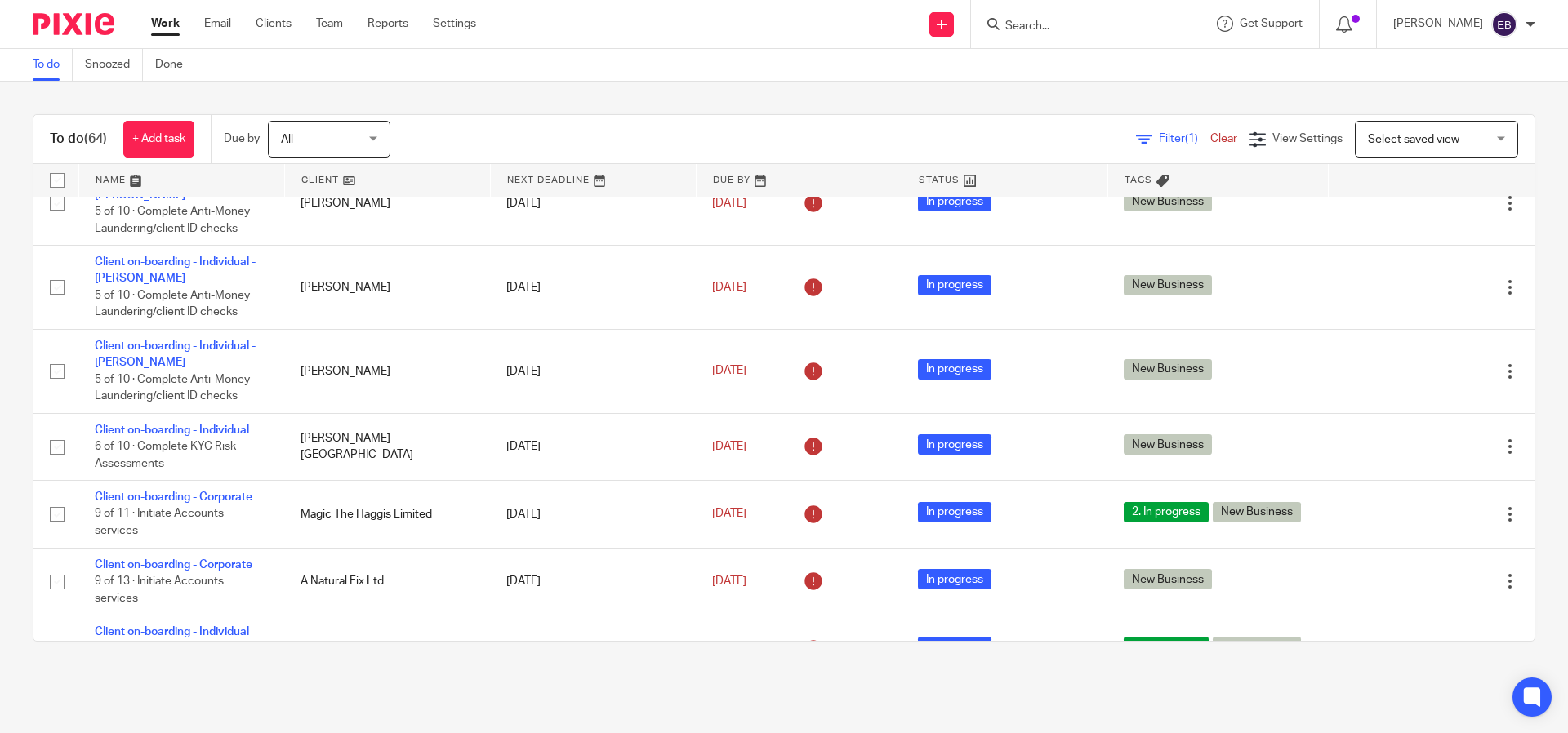
scroll to position [0, 0]
